Goal: Task Accomplishment & Management: Complete application form

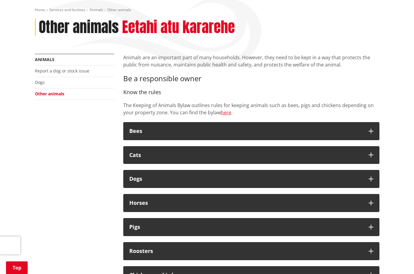
scroll to position [68, 0]
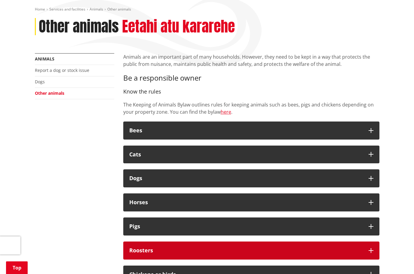
click at [371, 251] on icon "button" at bounding box center [371, 250] width 5 height 5
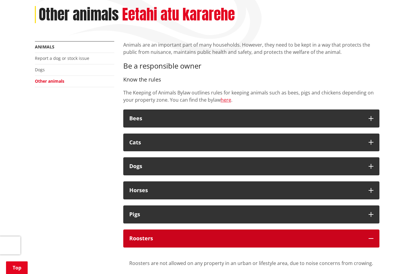
scroll to position [78, 0]
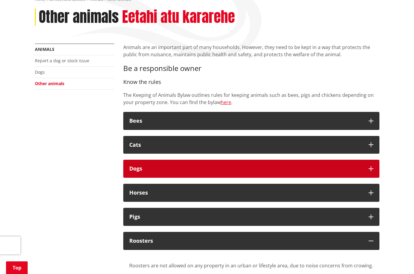
click at [372, 168] on icon "button" at bounding box center [371, 168] width 5 height 5
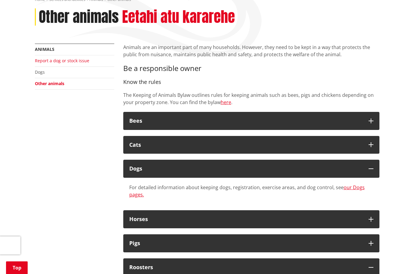
click at [53, 61] on link "Report a dog or stock issue" at bounding box center [62, 61] width 54 height 6
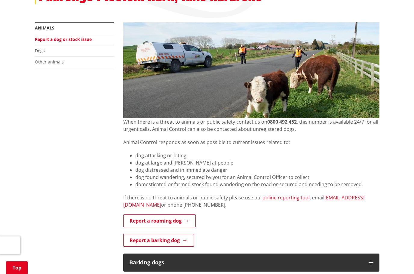
scroll to position [118, 0]
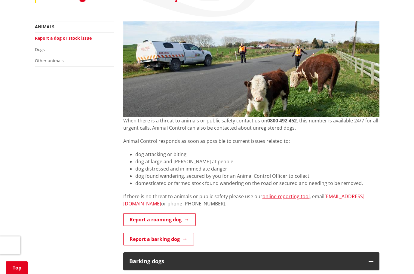
click at [336, 197] on link "[EMAIL_ADDRESS][DOMAIN_NAME]" at bounding box center [243, 200] width 241 height 14
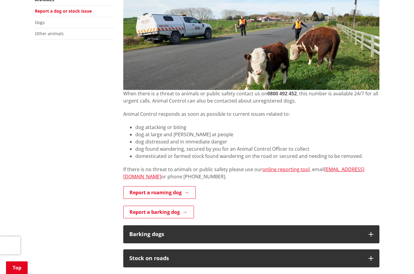
scroll to position [148, 0]
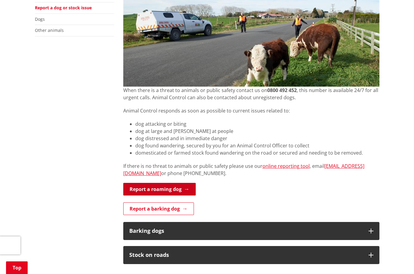
click at [177, 191] on link "Report a roaming dog" at bounding box center [159, 189] width 72 height 13
